Goal: Register for event/course

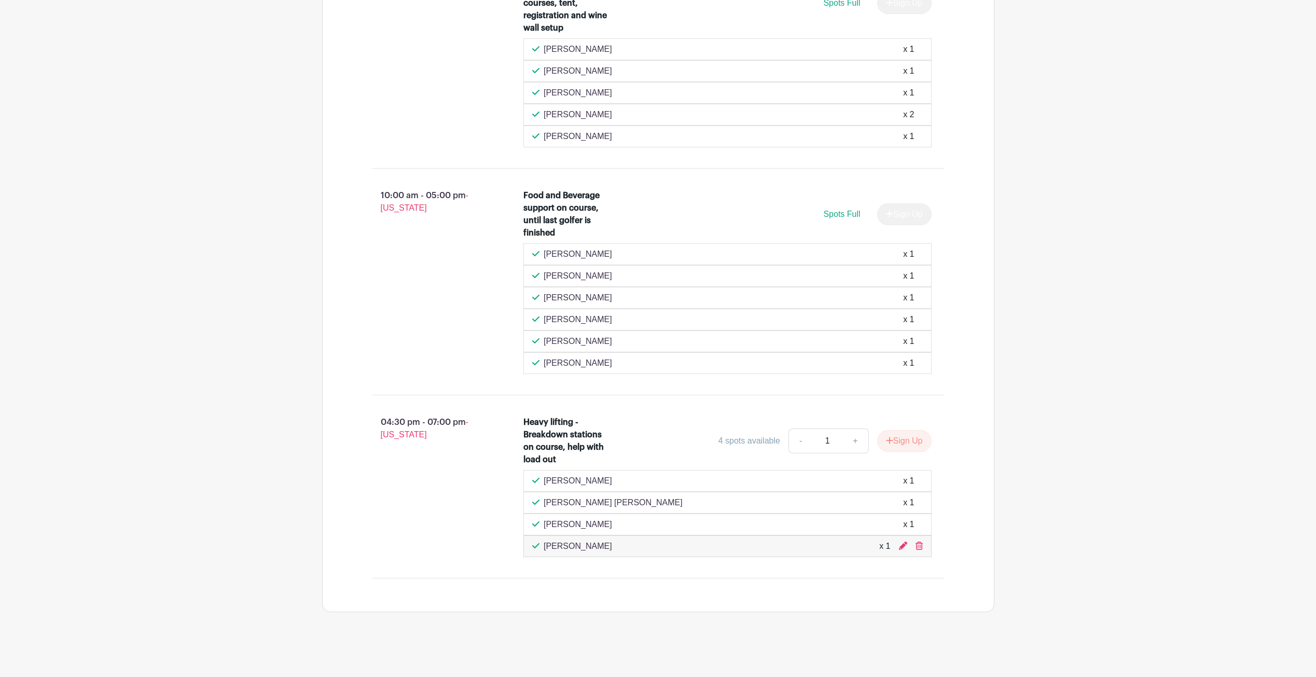
scroll to position [831, 0]
click at [365, 483] on div "04:30 pm - 07:00 pm - Hawaii" at bounding box center [431, 486] width 151 height 149
drag, startPoint x: 609, startPoint y: 483, endPoint x: 539, endPoint y: 478, distance: 70.3
click at [538, 478] on div "Arianna Camarillo x 1" at bounding box center [727, 481] width 391 height 12
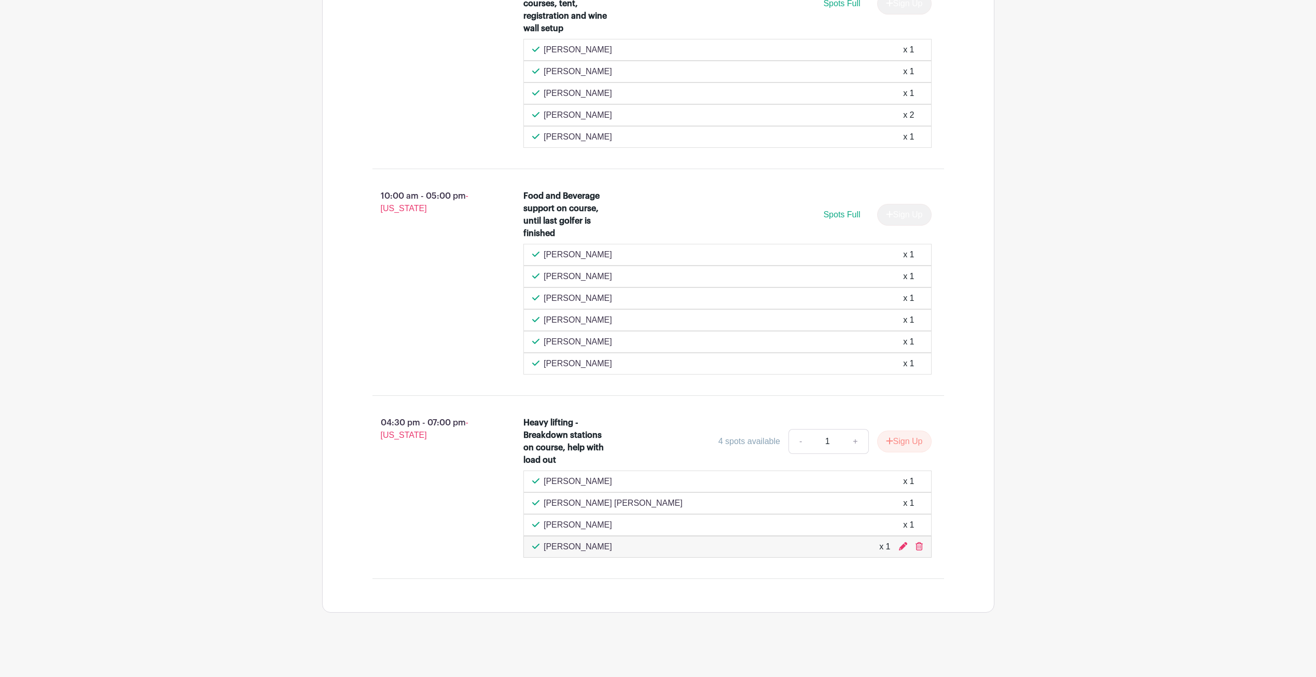
click at [443, 476] on div "04:30 pm - 07:00 pm - Hawaii" at bounding box center [431, 486] width 151 height 149
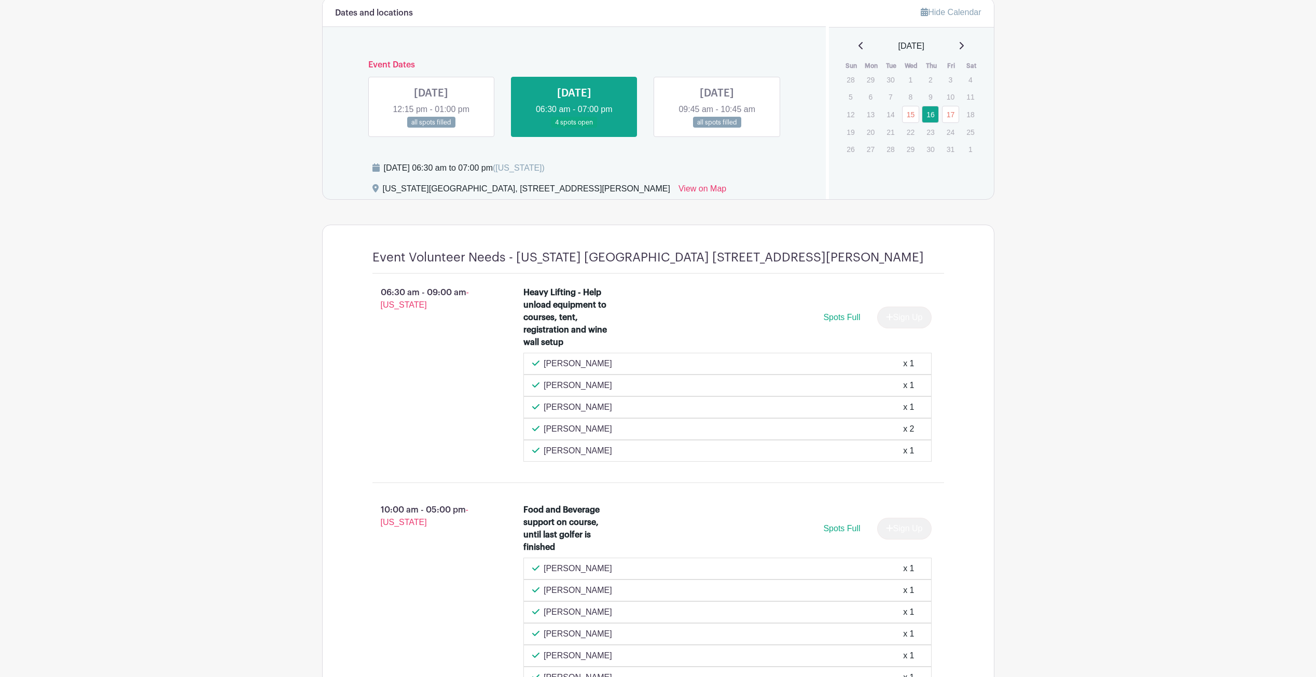
click at [257, 107] on main "Log In Sign Up for Free Make-A-Wish [US_STATE] - Military Event Volunteers Make…" at bounding box center [658, 237] width 1316 height 1508
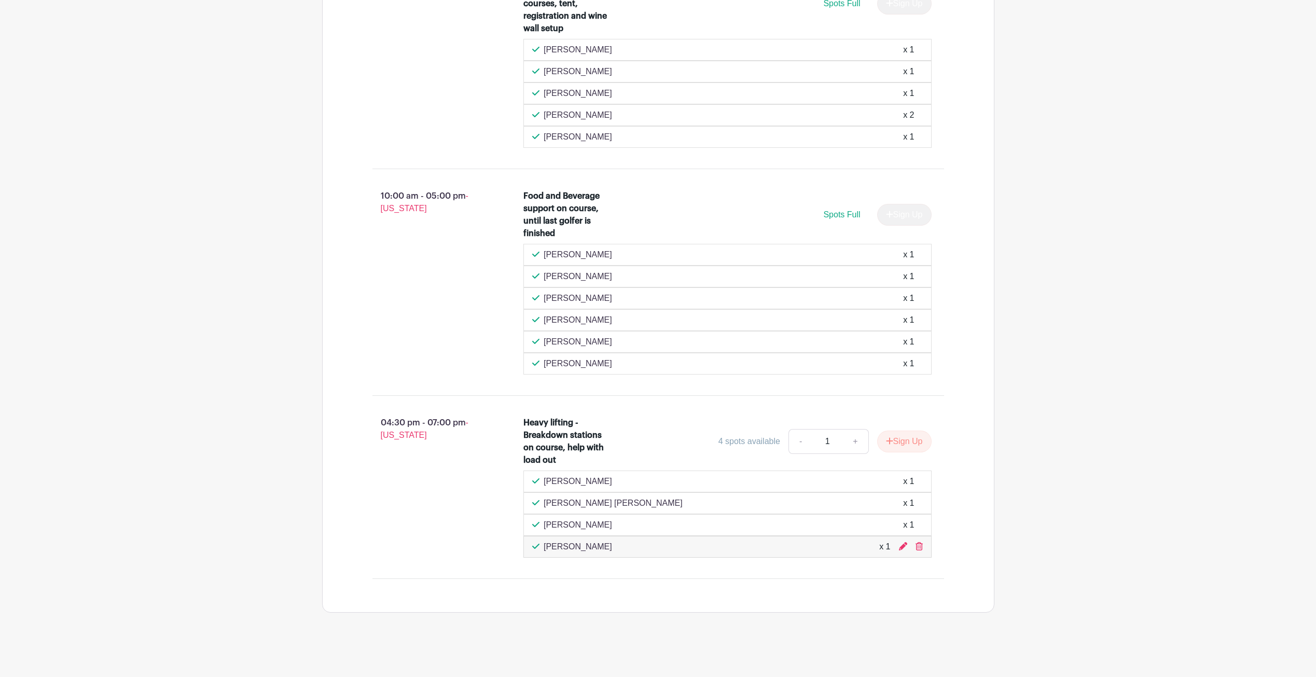
drag, startPoint x: 305, startPoint y: 426, endPoint x: 290, endPoint y: 416, distance: 18.3
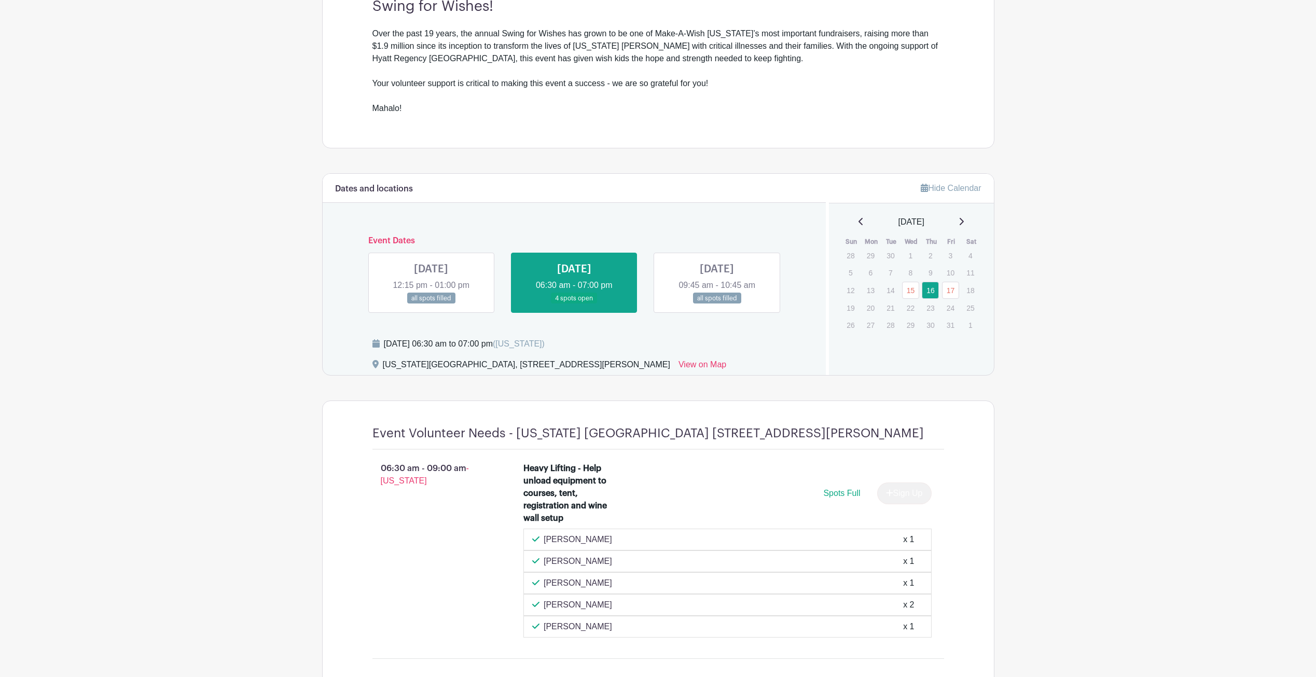
scroll to position [831, 0]
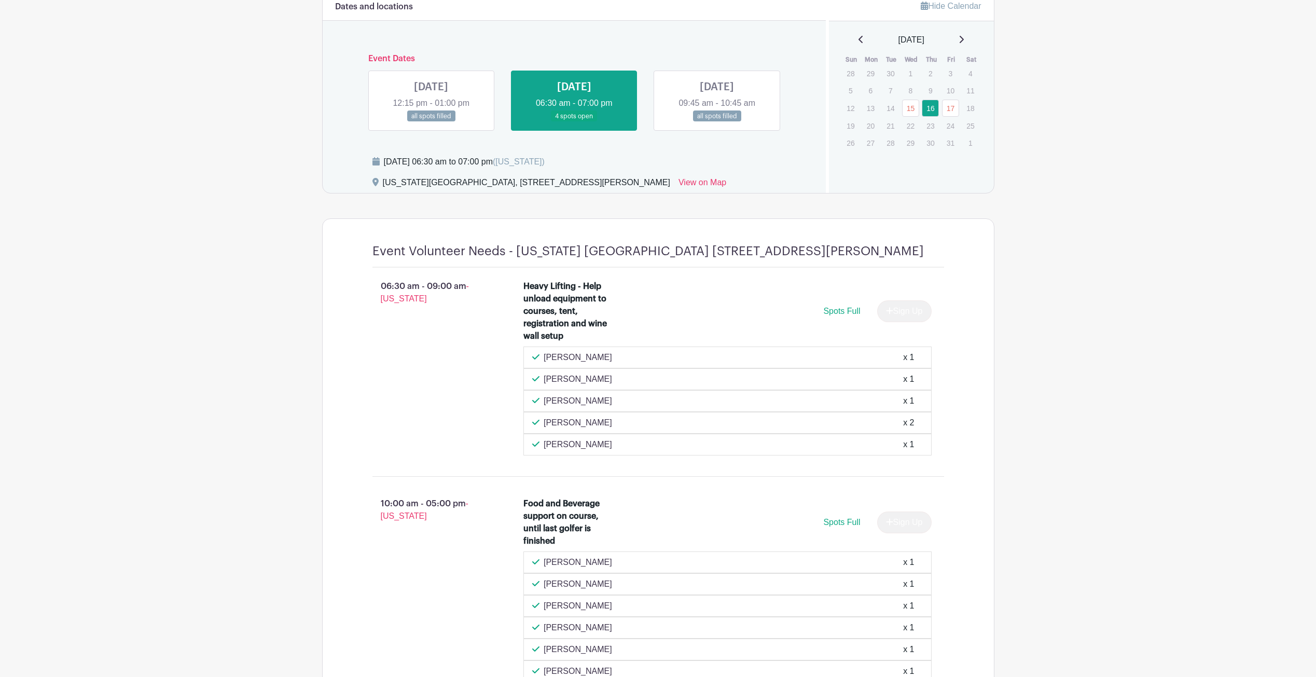
scroll to position [831, 0]
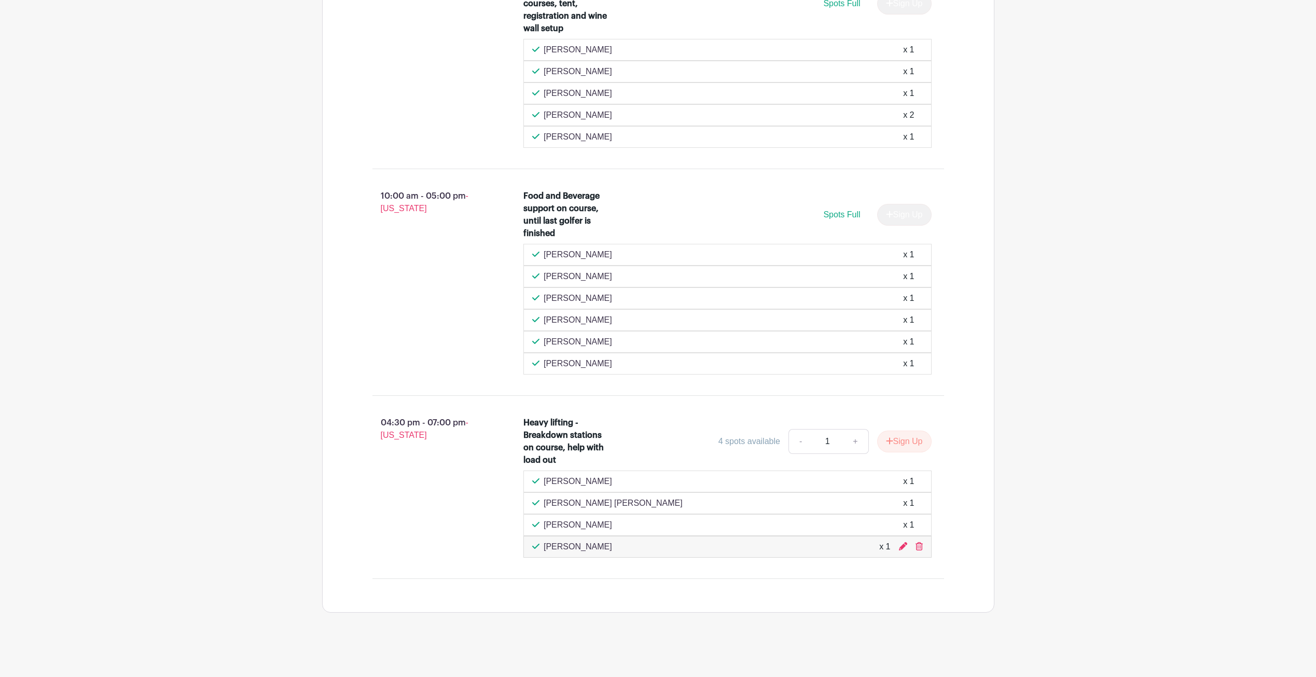
scroll to position [308, 0]
